Goal: Task Accomplishment & Management: Manage account settings

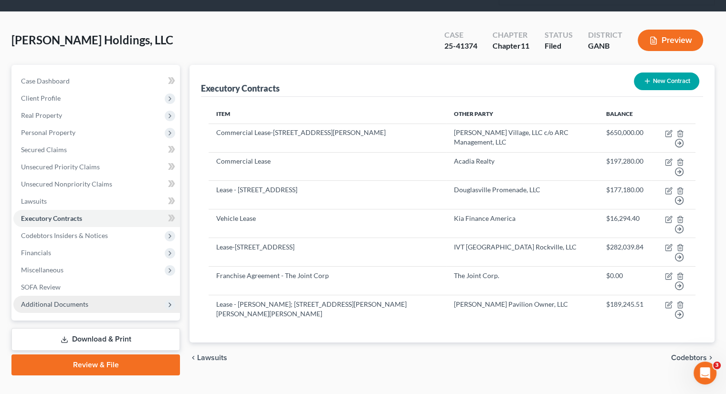
click at [84, 296] on span "Additional Documents" at bounding box center [96, 304] width 167 height 17
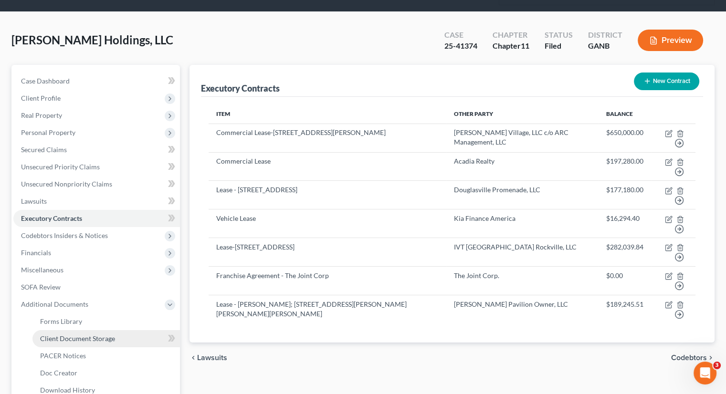
click at [87, 335] on span "Client Document Storage" at bounding box center [77, 339] width 75 height 8
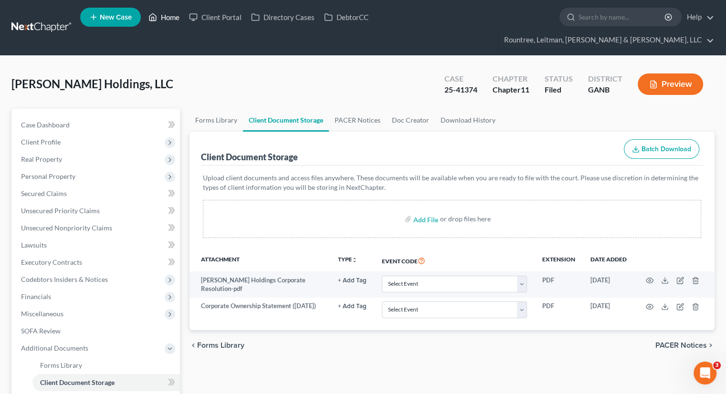
click at [168, 16] on link "Home" at bounding box center [164, 17] width 41 height 17
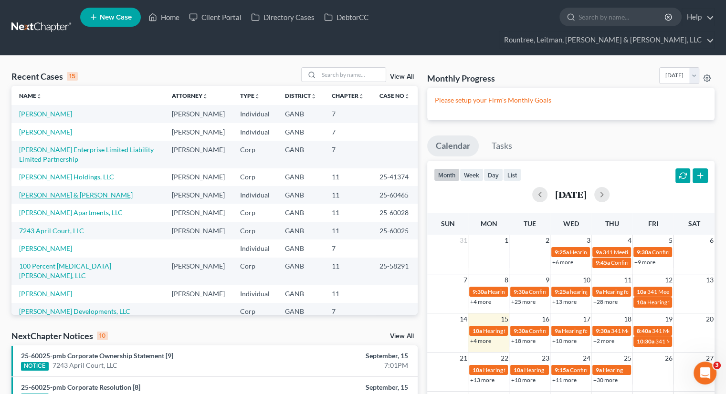
click at [55, 199] on link "[PERSON_NAME] & [PERSON_NAME]" at bounding box center [76, 195] width 114 height 8
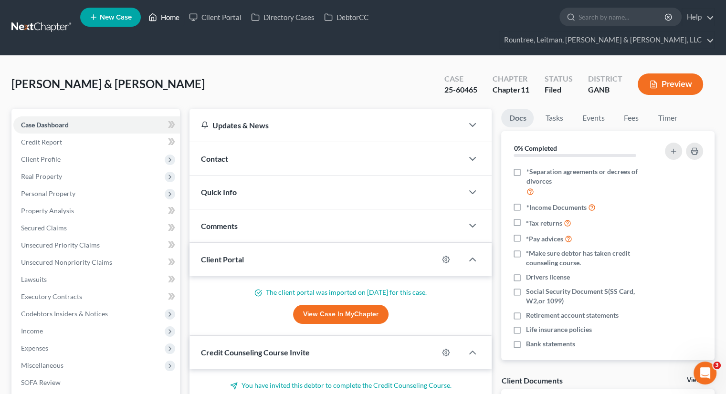
click at [174, 11] on link "Home" at bounding box center [164, 17] width 41 height 17
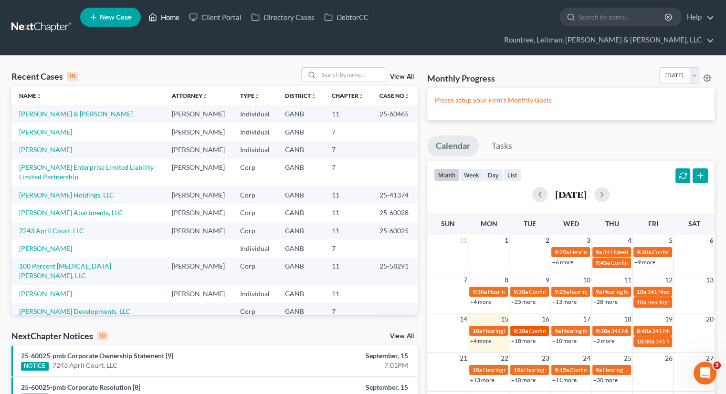
click at [526, 328] on span "9:30a" at bounding box center [520, 331] width 14 height 7
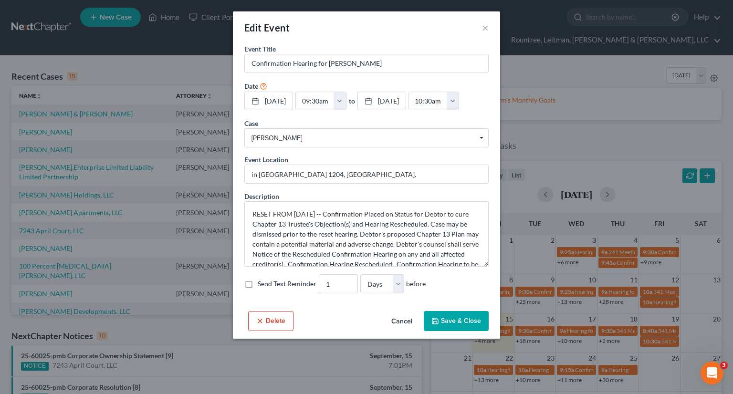
click at [459, 318] on button "Save & Close" at bounding box center [456, 321] width 65 height 20
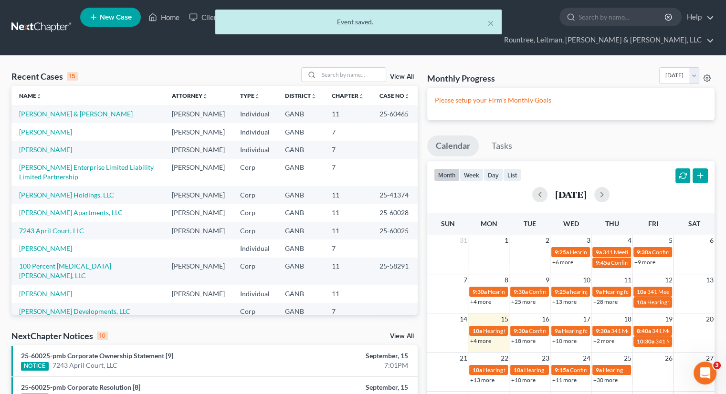
click at [529, 338] on link "+18 more" at bounding box center [523, 341] width 24 height 7
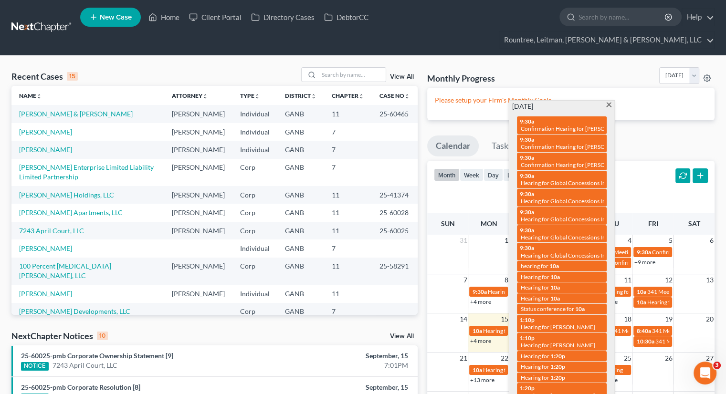
click at [611, 103] on span at bounding box center [608, 106] width 7 height 6
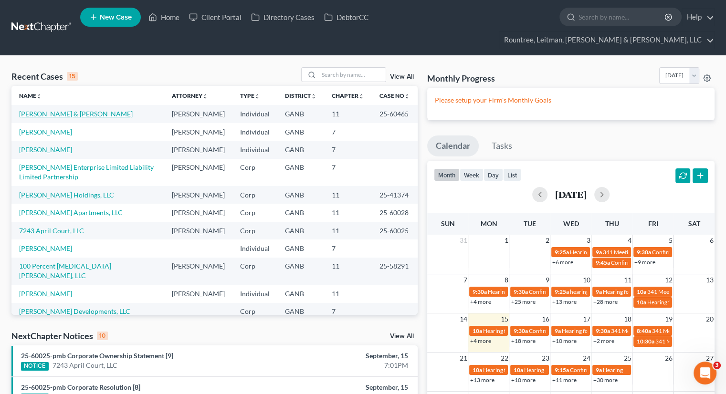
click at [41, 110] on link "[PERSON_NAME] & [PERSON_NAME]" at bounding box center [76, 114] width 114 height 8
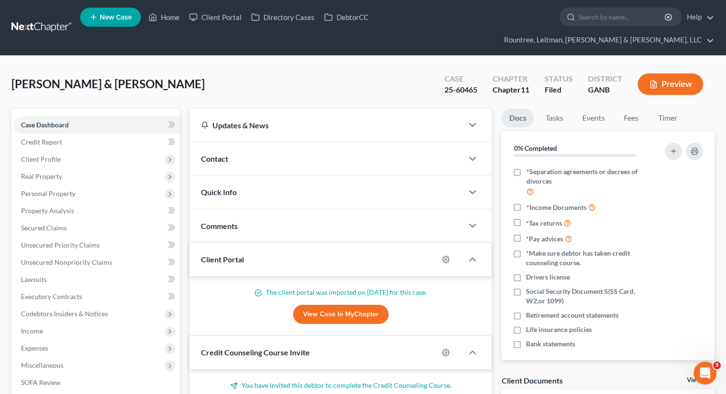
scroll to position [220, 0]
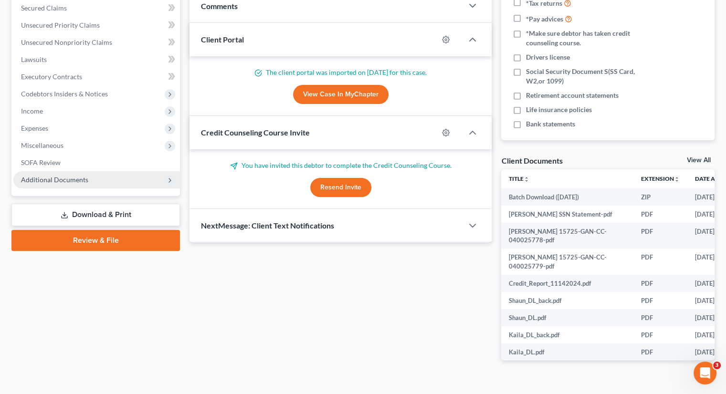
click at [71, 176] on span "Additional Documents" at bounding box center [54, 180] width 67 height 8
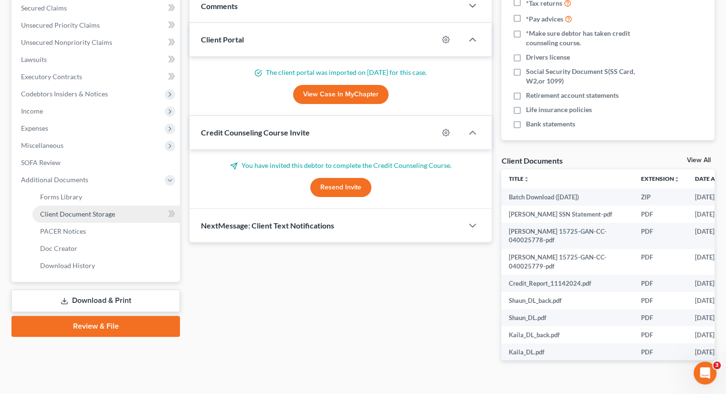
click at [89, 206] on link "Client Document Storage" at bounding box center [106, 214] width 148 height 17
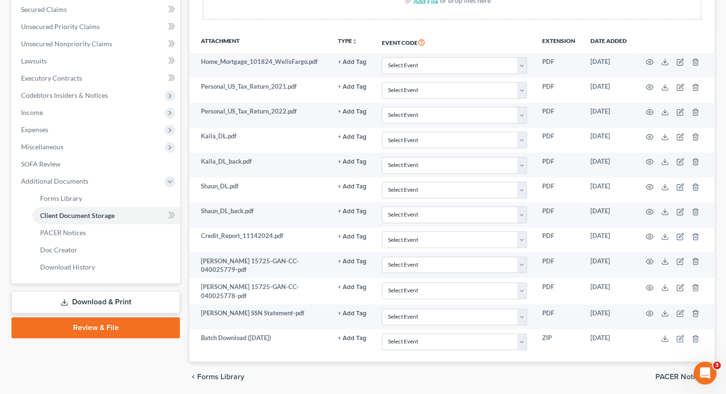
scroll to position [220, 0]
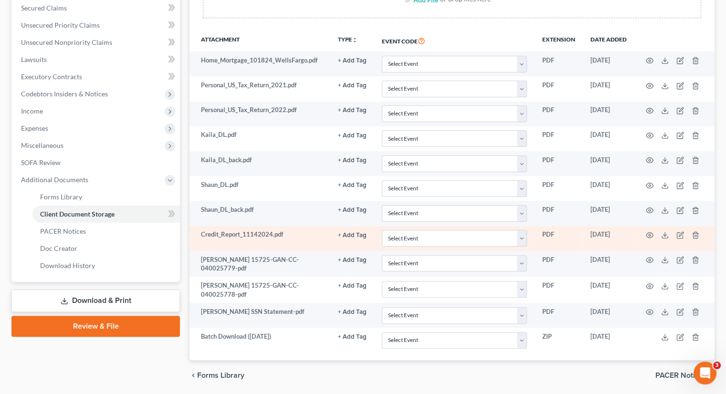
click at [238, 226] on td "Credit_Report_11142024.pdf" at bounding box center [260, 238] width 141 height 25
click at [647, 232] on icon "button" at bounding box center [650, 236] width 8 height 8
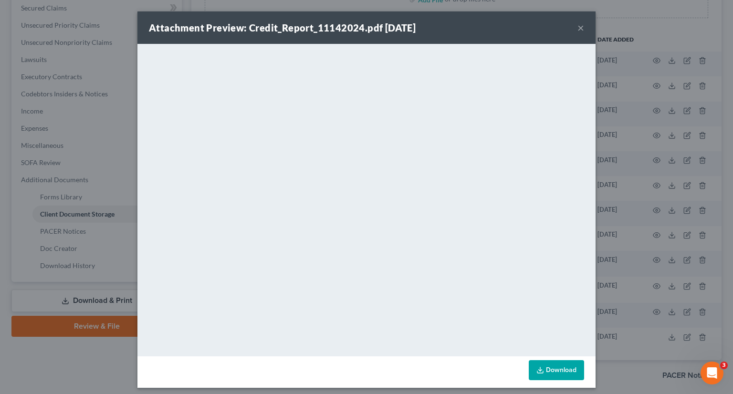
click at [580, 20] on div "Attachment Preview: Credit_Report_11142024.pdf [DATE] ×" at bounding box center [367, 27] width 458 height 32
click at [573, 33] on div "Attachment Preview: Credit_Report_11142024.pdf [DATE] ×" at bounding box center [367, 27] width 458 height 32
click at [578, 28] on button "×" at bounding box center [581, 27] width 7 height 11
